Goal: Check status: Check status

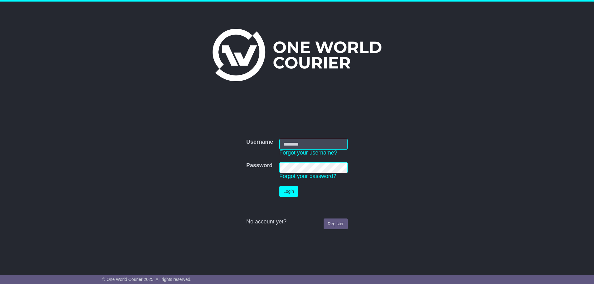
type input "**********"
click at [290, 193] on button "Login" at bounding box center [288, 191] width 19 height 11
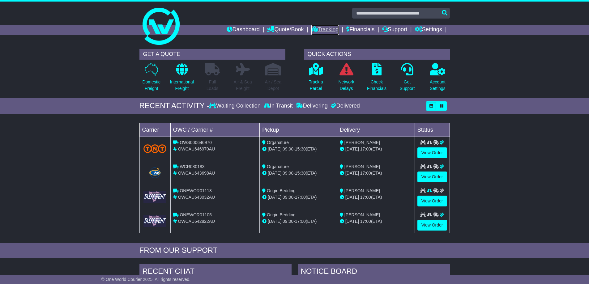
click at [324, 29] on link "Tracking" at bounding box center [324, 30] width 27 height 11
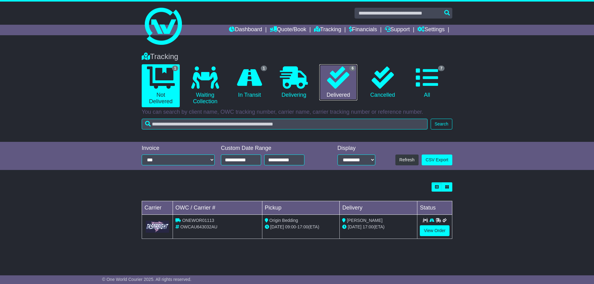
drag, startPoint x: 331, startPoint y: 77, endPoint x: 315, endPoint y: 72, distance: 17.0
click at [331, 77] on icon at bounding box center [338, 77] width 22 height 22
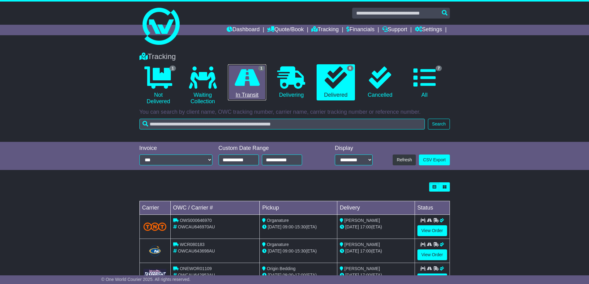
click at [257, 80] on icon at bounding box center [247, 77] width 25 height 22
